Goal: Transaction & Acquisition: Book appointment/travel/reservation

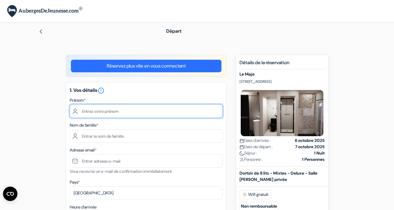
click at [130, 105] on input "text" at bounding box center [146, 112] width 153 height 14
type input "Parisa"
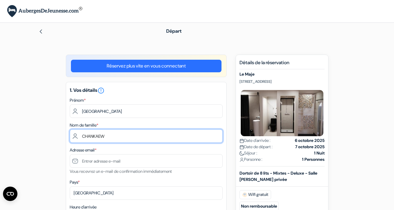
type input "CHANKAEW"
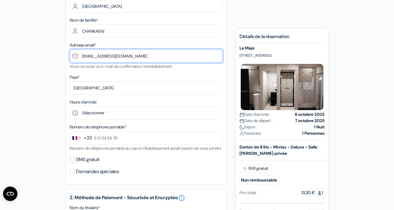
scroll to position [108, 0]
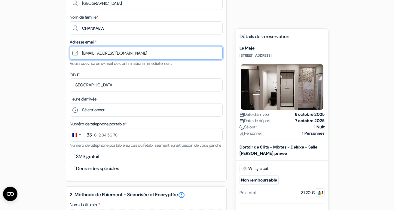
type input "[EMAIL_ADDRESS][DOMAIN_NAME]"
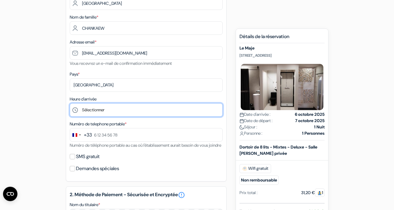
click at [70, 103] on select "Sélectionner 1:00 2:00 3:00 4:00 5:00 6:00 7:00 8:00 9:00 10:00 11:00 12:00 13:…" at bounding box center [146, 110] width 153 height 14
select select "18"
click option "18:00" at bounding box center [0, 0] width 0 height 0
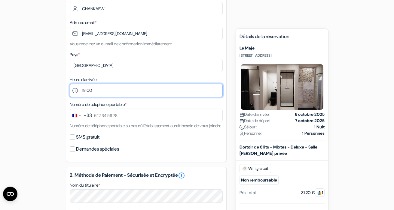
scroll to position [129, 0]
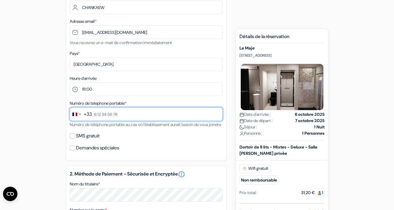
click at [106, 116] on input "text" at bounding box center [146, 115] width 153 height 14
click at [105, 112] on input "6 40 52 18" at bounding box center [146, 115] width 153 height 14
drag, startPoint x: 94, startPoint y: 115, endPoint x: 168, endPoint y: 112, distance: 73.4
click at [168, 112] on input "6 40 52 18" at bounding box center [146, 115] width 153 height 14
type input "7 82 31 20 57"
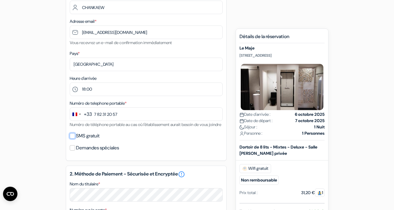
click at [71, 139] on input "SMS gratuit" at bounding box center [72, 135] width 5 height 5
checkbox input "true"
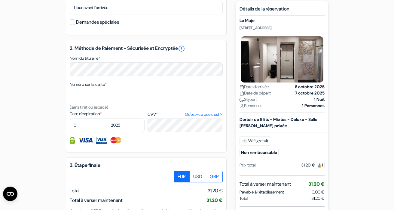
scroll to position [275, 0]
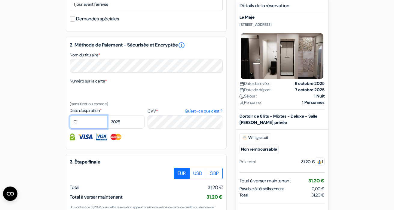
click at [70, 115] on select "01 02 03 04 05 06 07 08 09 10 11 12" at bounding box center [89, 122] width 38 height 14
select select "06"
click option "06" at bounding box center [0, 0] width 0 height 0
select select "2026"
click at [49, 160] on div "add_box Le Maje 4 rue de la République, Montpellier, France Détails de l'établi…" at bounding box center [197, 33] width 343 height 509
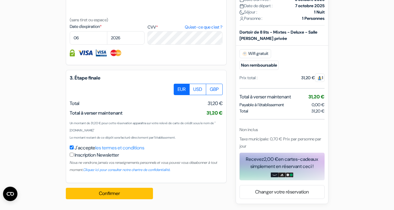
scroll to position [367, 0]
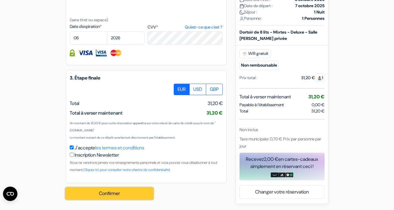
click at [94, 194] on button "Confirmer Loading..." at bounding box center [109, 193] width 87 height 11
